Goal: Check status: Check status

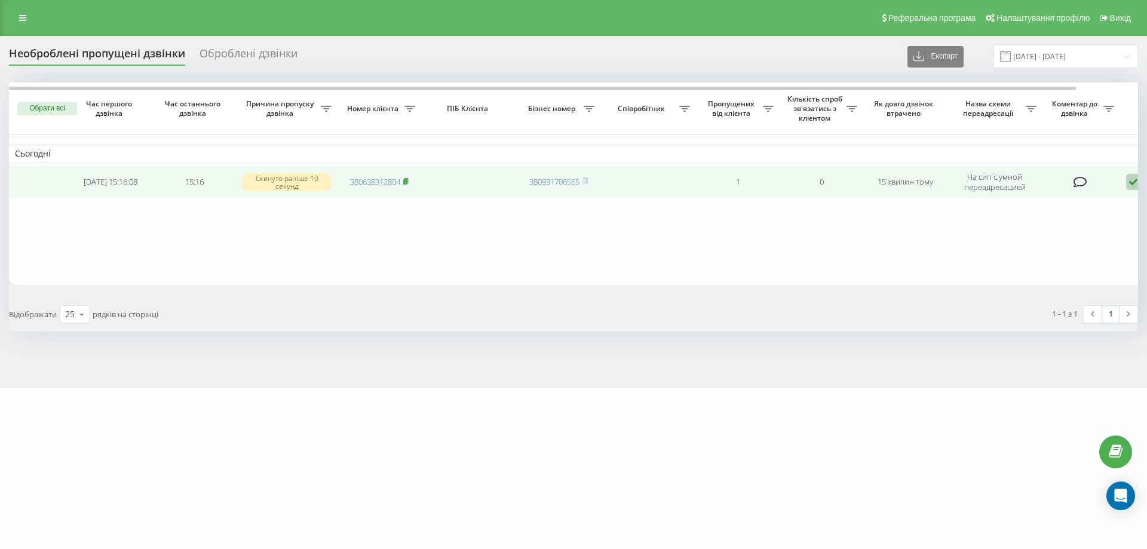
click at [407, 182] on rect at bounding box center [405, 181] width 4 height 5
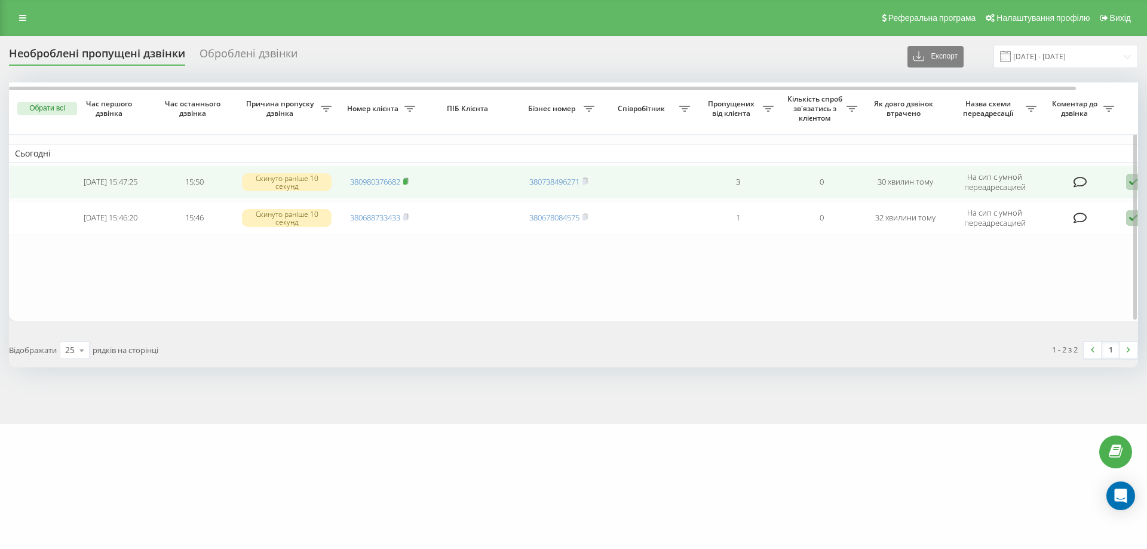
click at [408, 180] on icon at bounding box center [405, 180] width 5 height 7
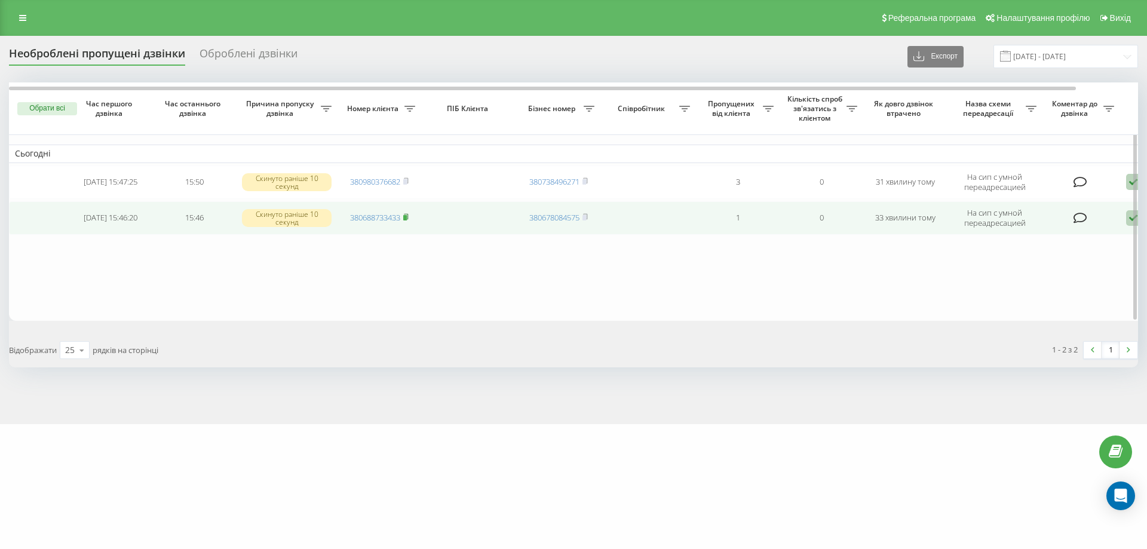
click at [407, 217] on rect at bounding box center [405, 217] width 4 height 5
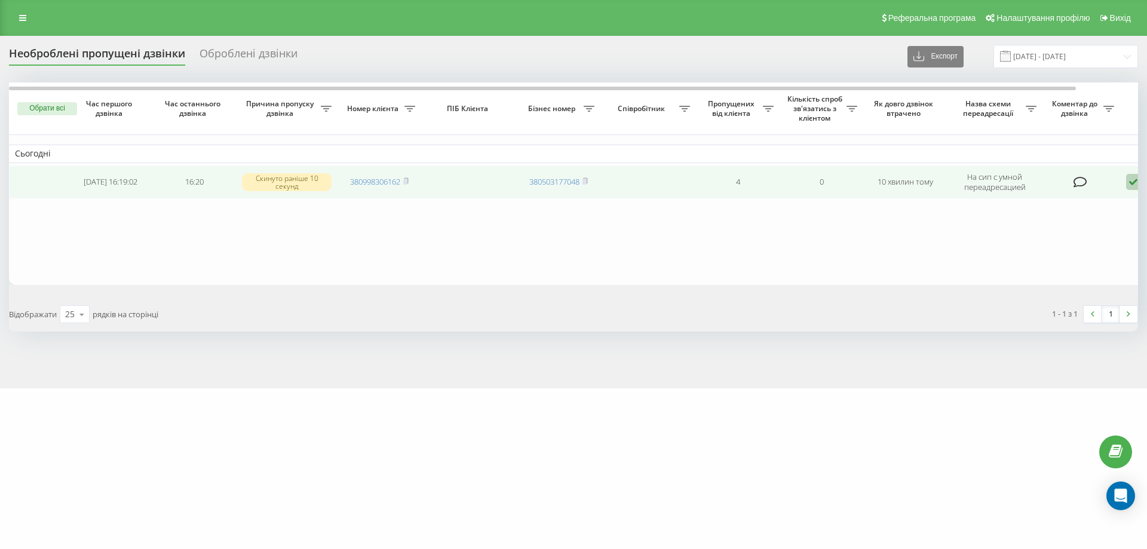
click at [410, 180] on td "380998306162" at bounding box center [379, 181] width 84 height 33
click at [407, 183] on rect at bounding box center [405, 181] width 4 height 5
